Goal: Complete application form

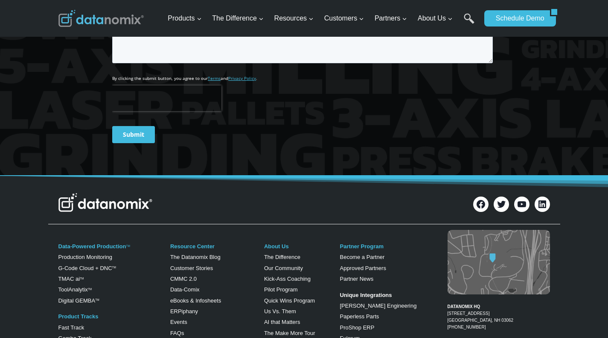
click at [0, 0] on link "Become a Partner" at bounding box center [0, 0] width 0 height 0
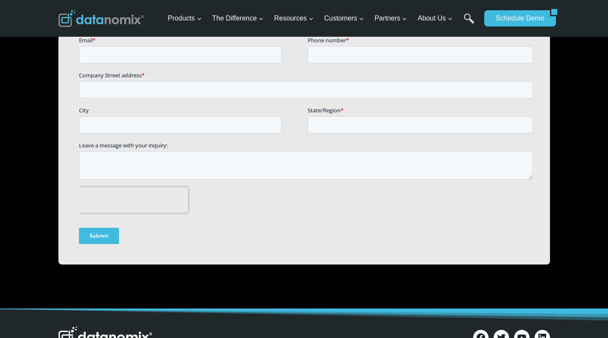
scroll to position [548, 0]
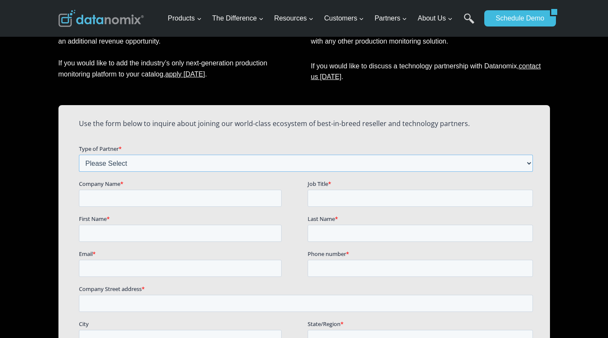
click at [126, 163] on select "Please Select Technology Partner Referral Partner" at bounding box center [306, 162] width 454 height 17
select select "Technology Partner"
click at [79, 154] on select "Please Select Technology Partner Referral Partner" at bounding box center [306, 162] width 454 height 17
click at [117, 198] on input "Company Name *" at bounding box center [180, 197] width 203 height 17
type input "Alpha Software"
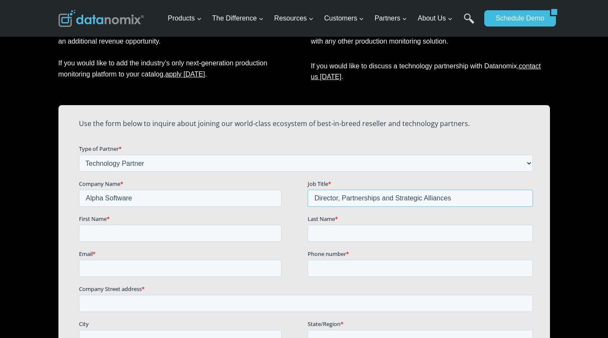
type input "Director, Partnerships and Strategic Alliances"
type input "[PERSON_NAME]"
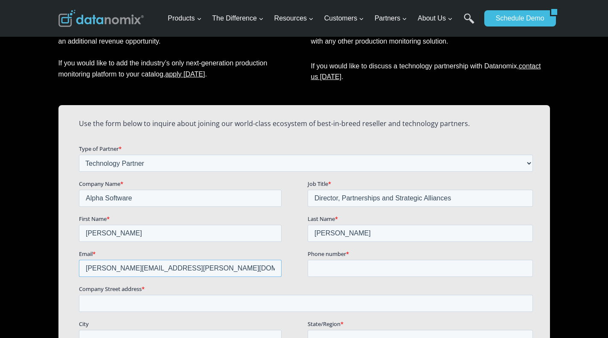
type input "[PERSON_NAME][EMAIL_ADDRESS][PERSON_NAME][DOMAIN_NAME]"
type input "[PHONE_NUMBER]"
paste input "[STREET_ADDRESS][PERSON_NAME][US_STATE]"
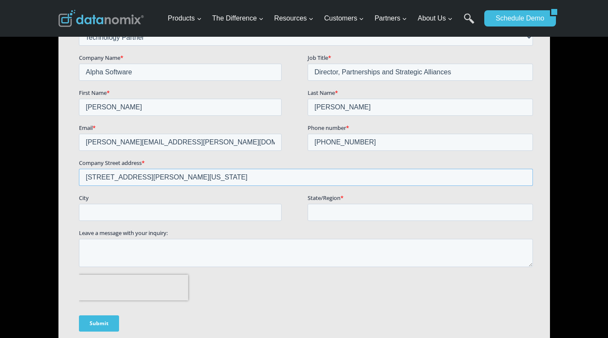
scroll to position [676, 0]
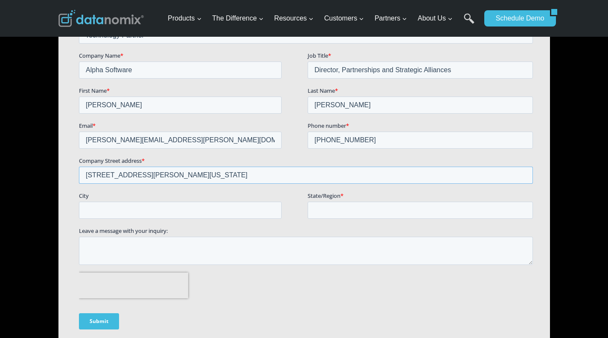
type input "[STREET_ADDRESS][PERSON_NAME][US_STATE]"
click at [233, 208] on input "City" at bounding box center [180, 209] width 203 height 17
click at [156, 172] on input "[STREET_ADDRESS][PERSON_NAME][US_STATE]" at bounding box center [306, 174] width 454 height 17
click at [148, 205] on input "City" at bounding box center [180, 209] width 203 height 17
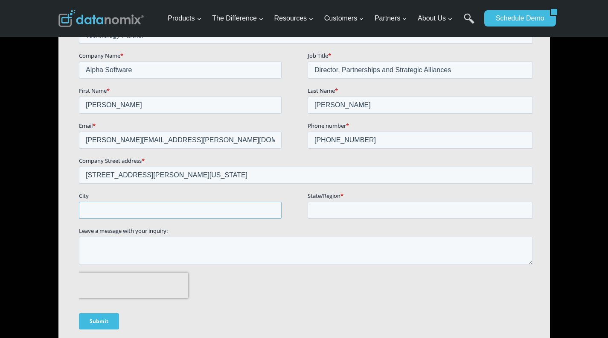
paste input "[GEOGRAPHIC_DATA]"
type input "[GEOGRAPHIC_DATA]"
click at [215, 174] on input "[STREET_ADDRESS][PERSON_NAME][US_STATE]" at bounding box center [306, 174] width 454 height 17
click at [323, 207] on input "State/Region *" at bounding box center [419, 209] width 225 height 17
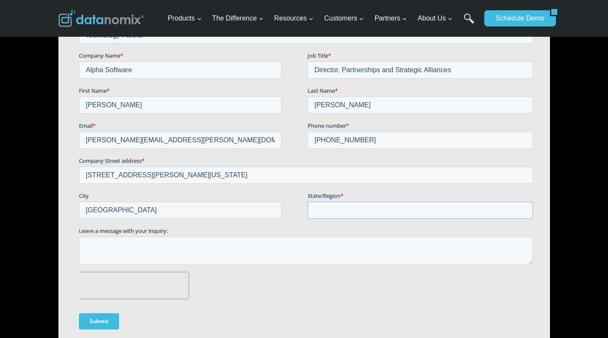
paste input "[US_STATE]"
type input "[US_STATE]"
drag, startPoint x: 319, startPoint y: 176, endPoint x: 145, endPoint y: 176, distance: 173.7
click at [145, 176] on input "[STREET_ADDRESS][PERSON_NAME][US_STATE]" at bounding box center [306, 174] width 454 height 17
type input "[STREET_ADDRESS][PERSON_NAME]"
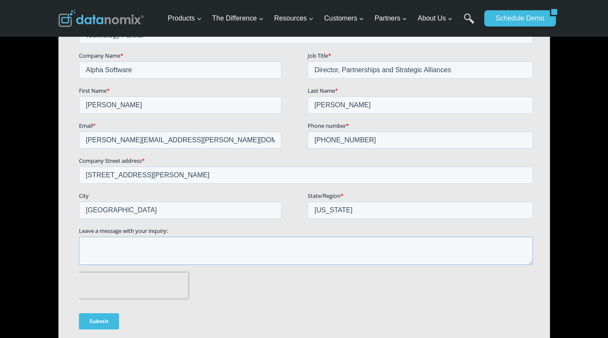
drag, startPoint x: 273, startPoint y: 251, endPoint x: 274, endPoint y: 246, distance: 5.6
click at [273, 251] on textarea "Leave a message with your inquiry:" at bounding box center [306, 250] width 454 height 28
paste textarea "Lo ips dolorsi ametc adi elitseddoei te incidid utla Etdolorem. Aliqu Enimadmi’…"
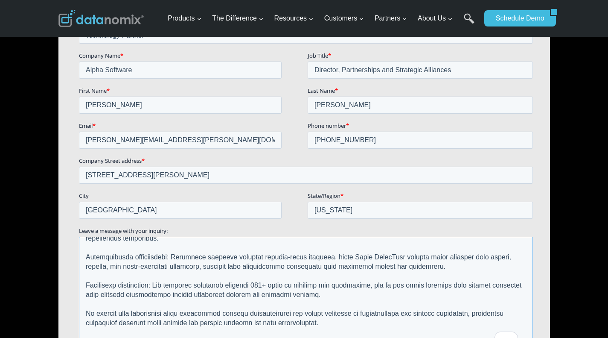
scroll to position [71, 0]
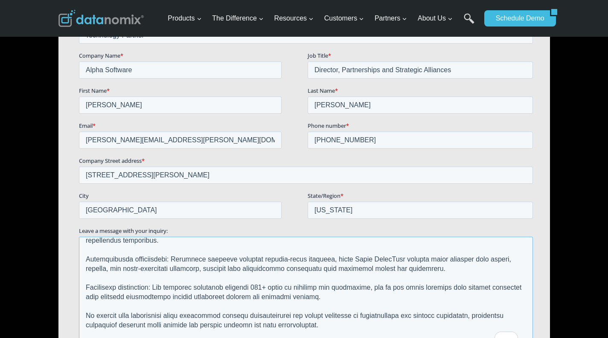
drag, startPoint x: 530, startPoint y: 262, endPoint x: 535, endPoint y: 350, distance: 89.0
click at [535, 337] on div "Leave a message with your inquiry:" at bounding box center [307, 288] width 457 height 125
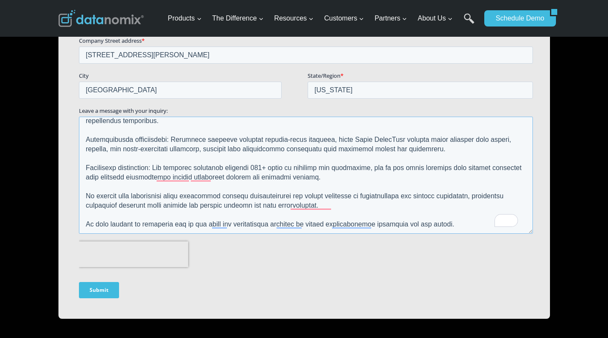
scroll to position [847, 0]
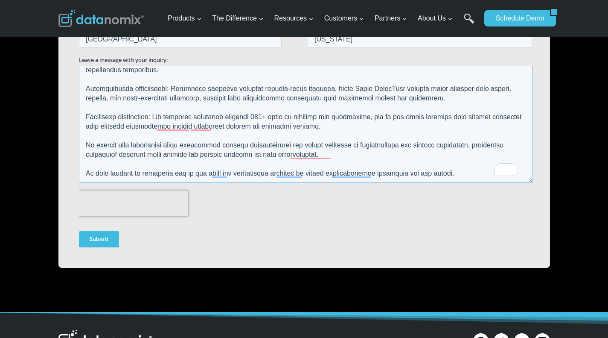
click at [281, 160] on textarea "Leave a message with your inquiry:" at bounding box center [306, 124] width 454 height 117
paste textarea "lor i dolors ametconsec adipiscinge seddoeiusmo tempori Utlab Etdolore mag Aliq…"
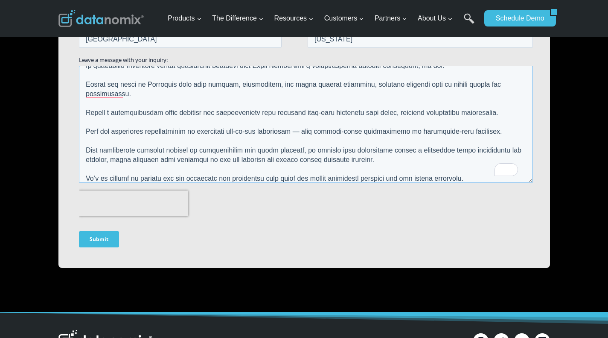
scroll to position [61, 0]
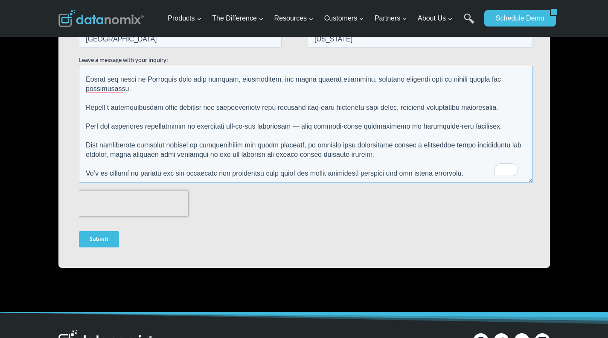
type textarea "Lo ips d sitame consectetu adipiscinge seddoeiusmo tempori Utlab Etdolore mag A…"
click at [102, 242] on input "Submit" at bounding box center [99, 239] width 40 height 16
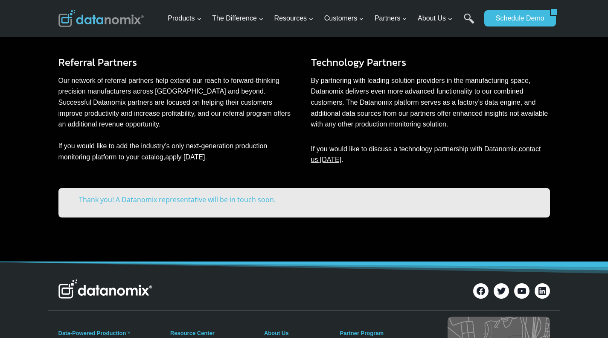
scroll to position [453, 0]
